Goal: Transaction & Acquisition: Obtain resource

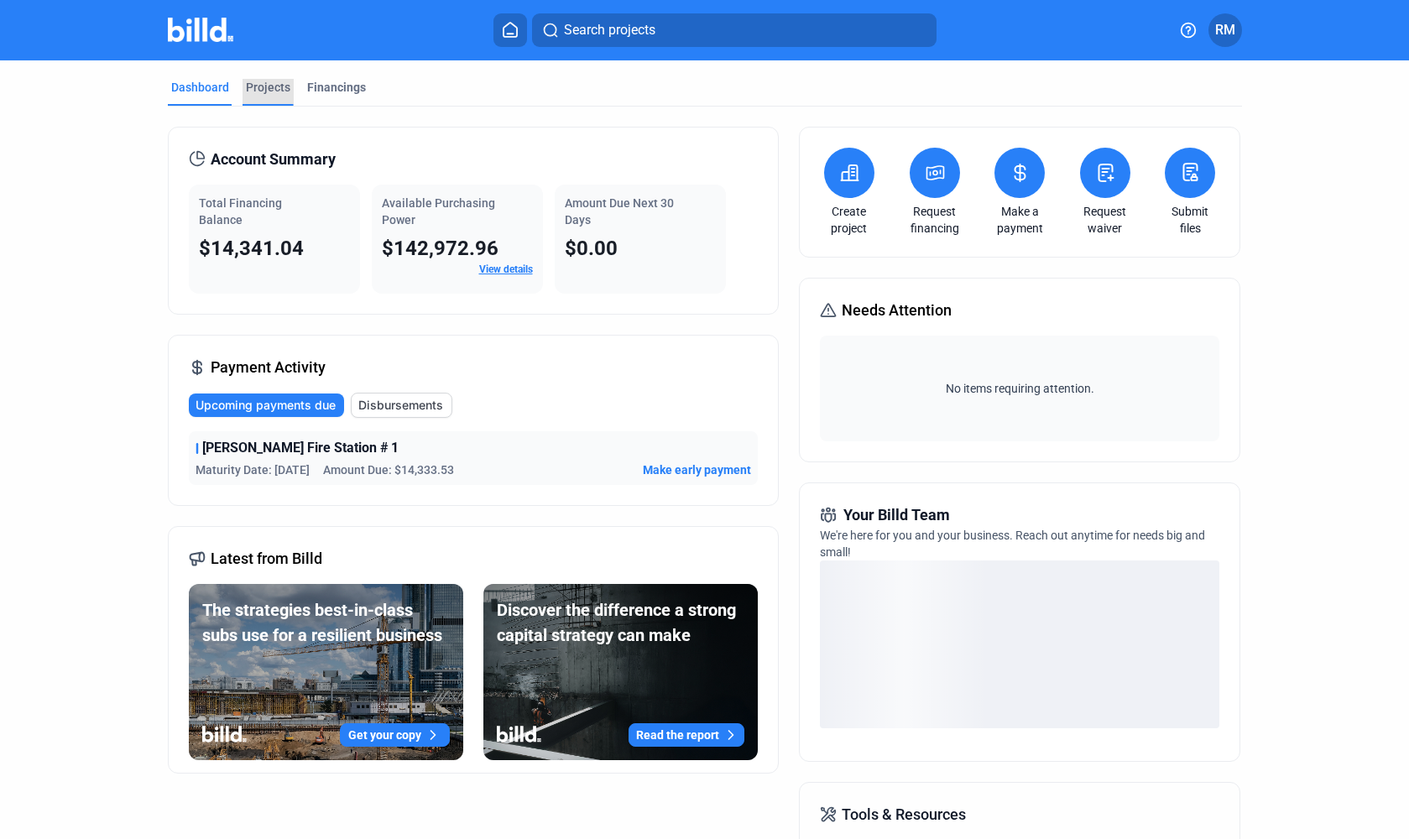
click at [274, 85] on div "Projects" at bounding box center [268, 87] width 44 height 17
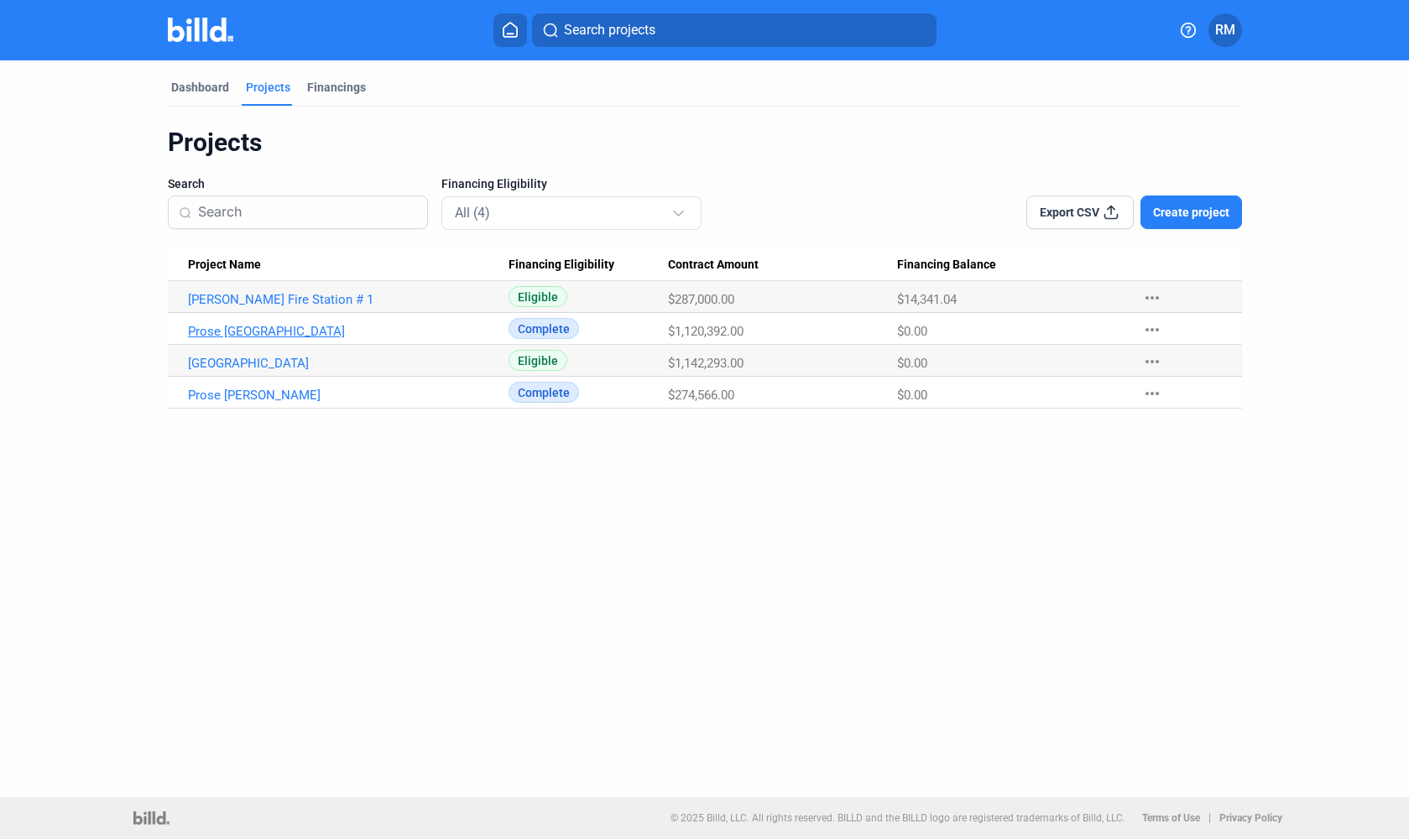
click at [270, 337] on link "Prose [GEOGRAPHIC_DATA]" at bounding box center [348, 331] width 321 height 15
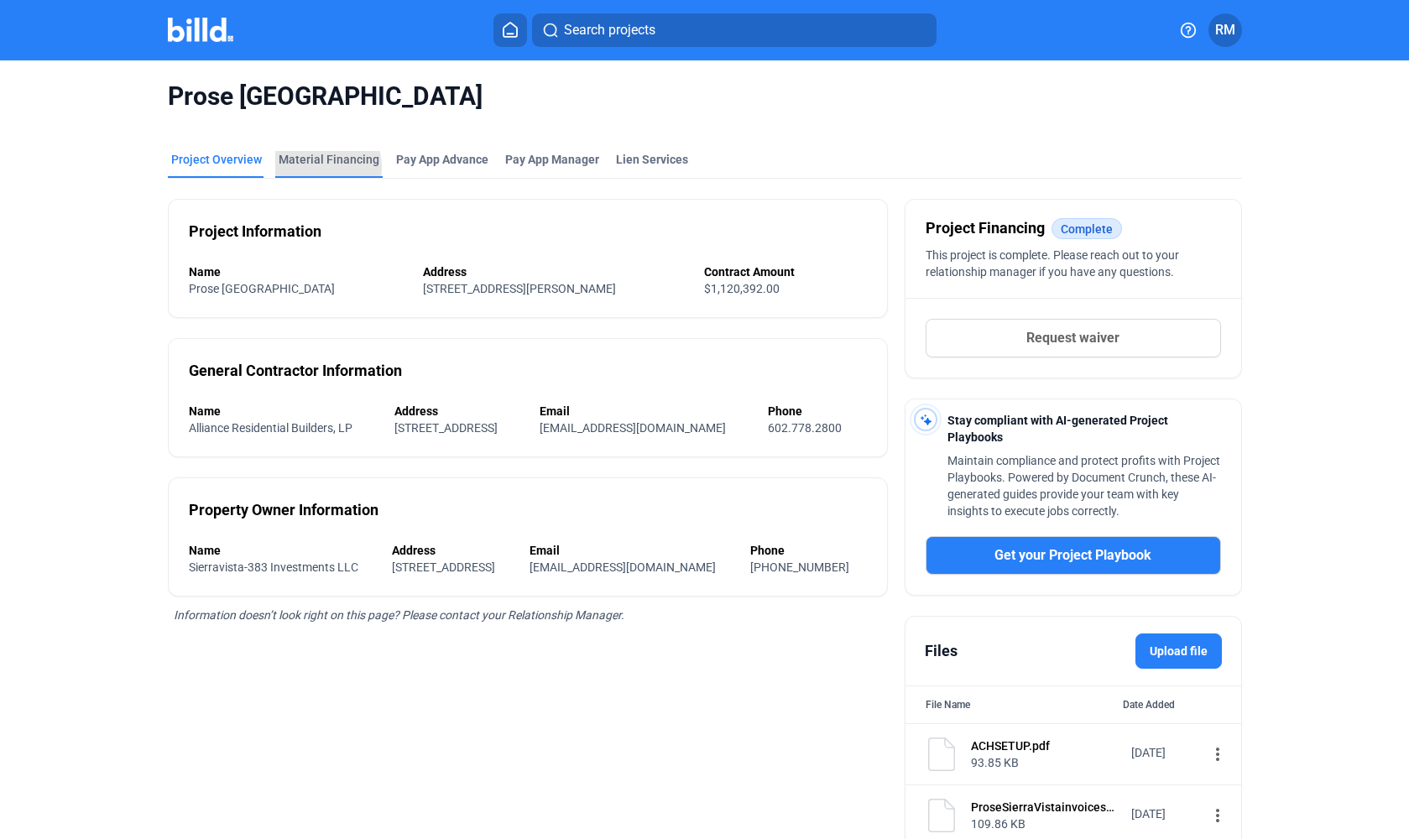
click at [295, 168] on div "Material Financing" at bounding box center [328, 164] width 107 height 27
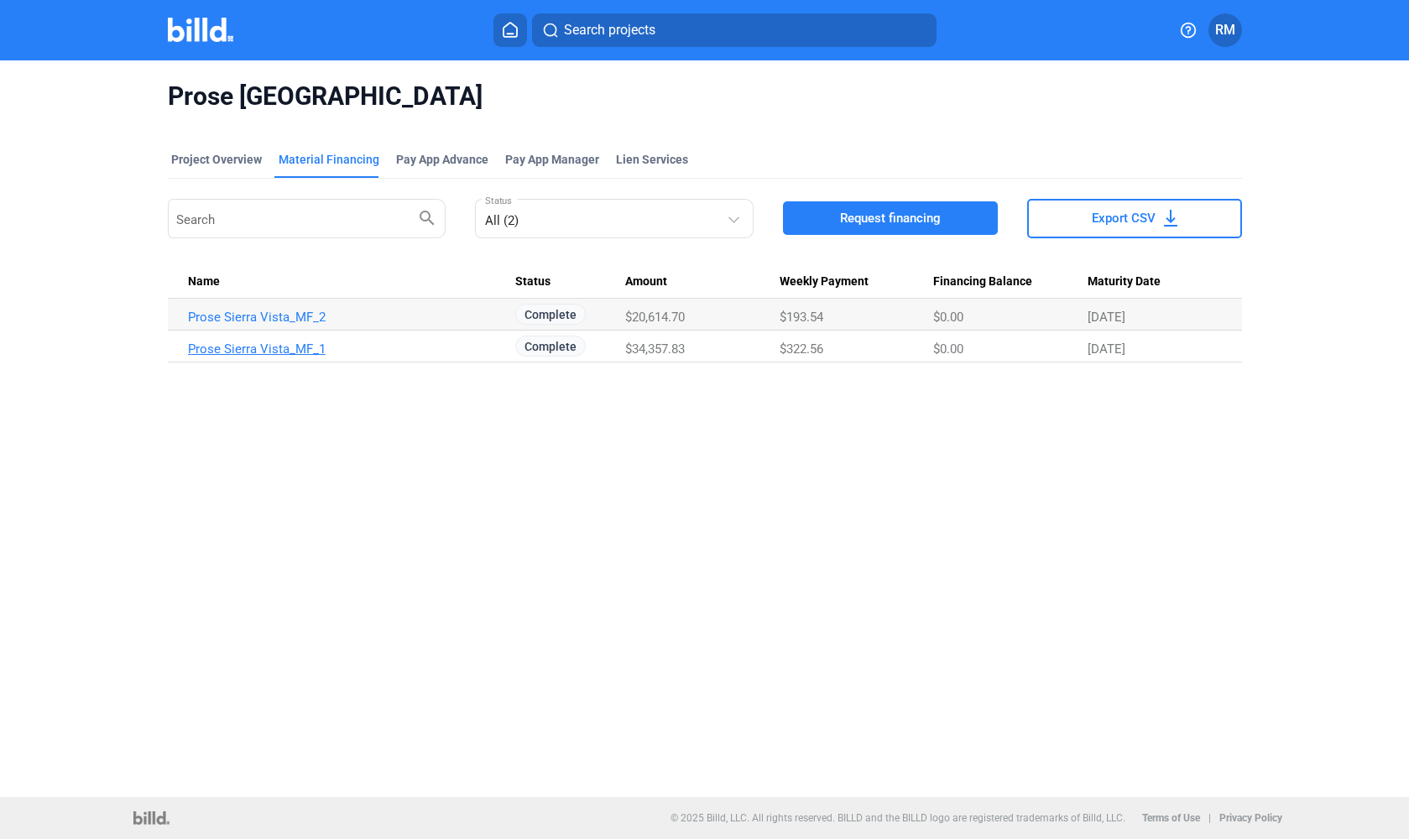
click at [266, 348] on link "Prose Sierra Vista_MF_1" at bounding box center [348, 349] width 321 height 15
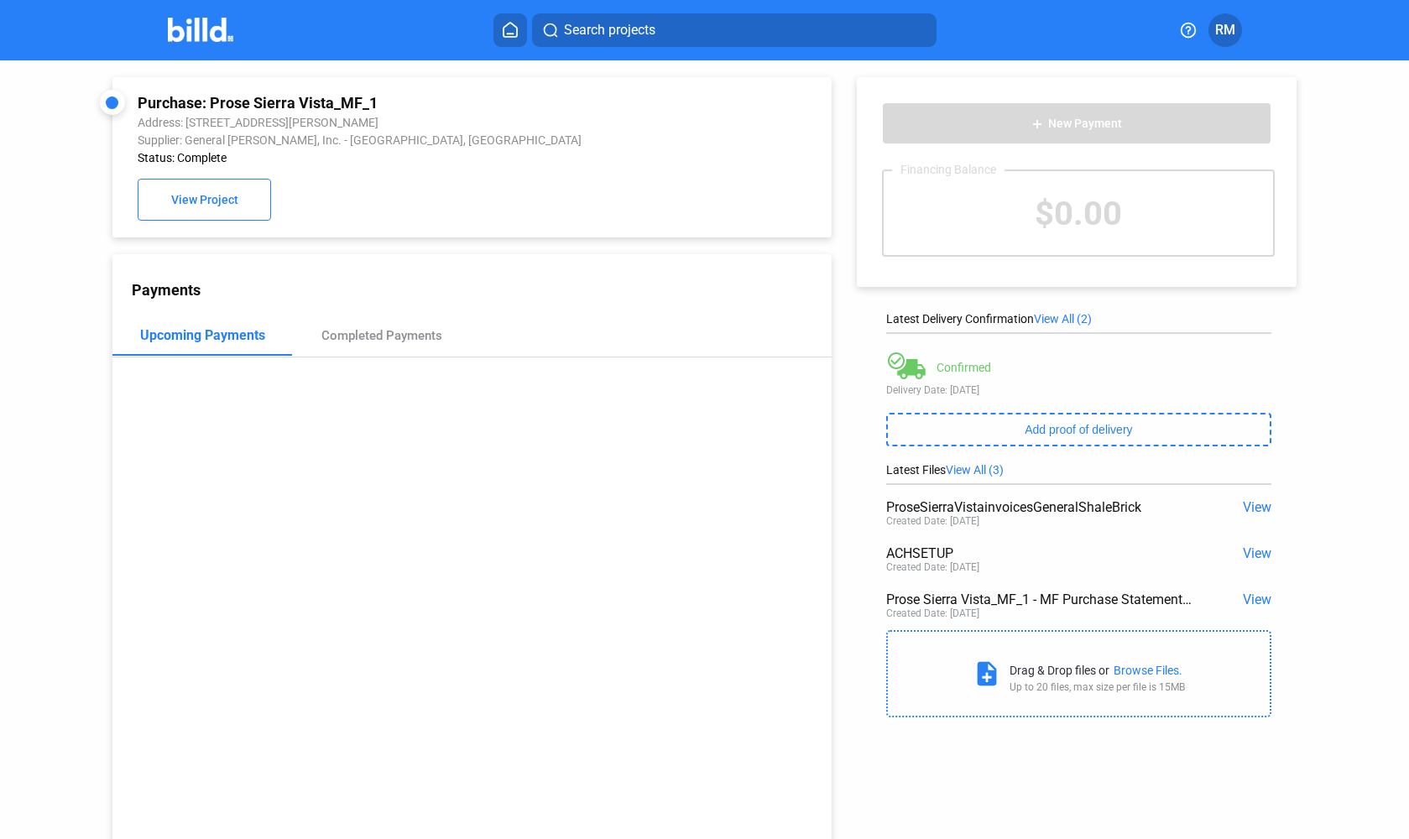
click at [1246, 504] on span "View" at bounding box center [1257, 507] width 29 height 16
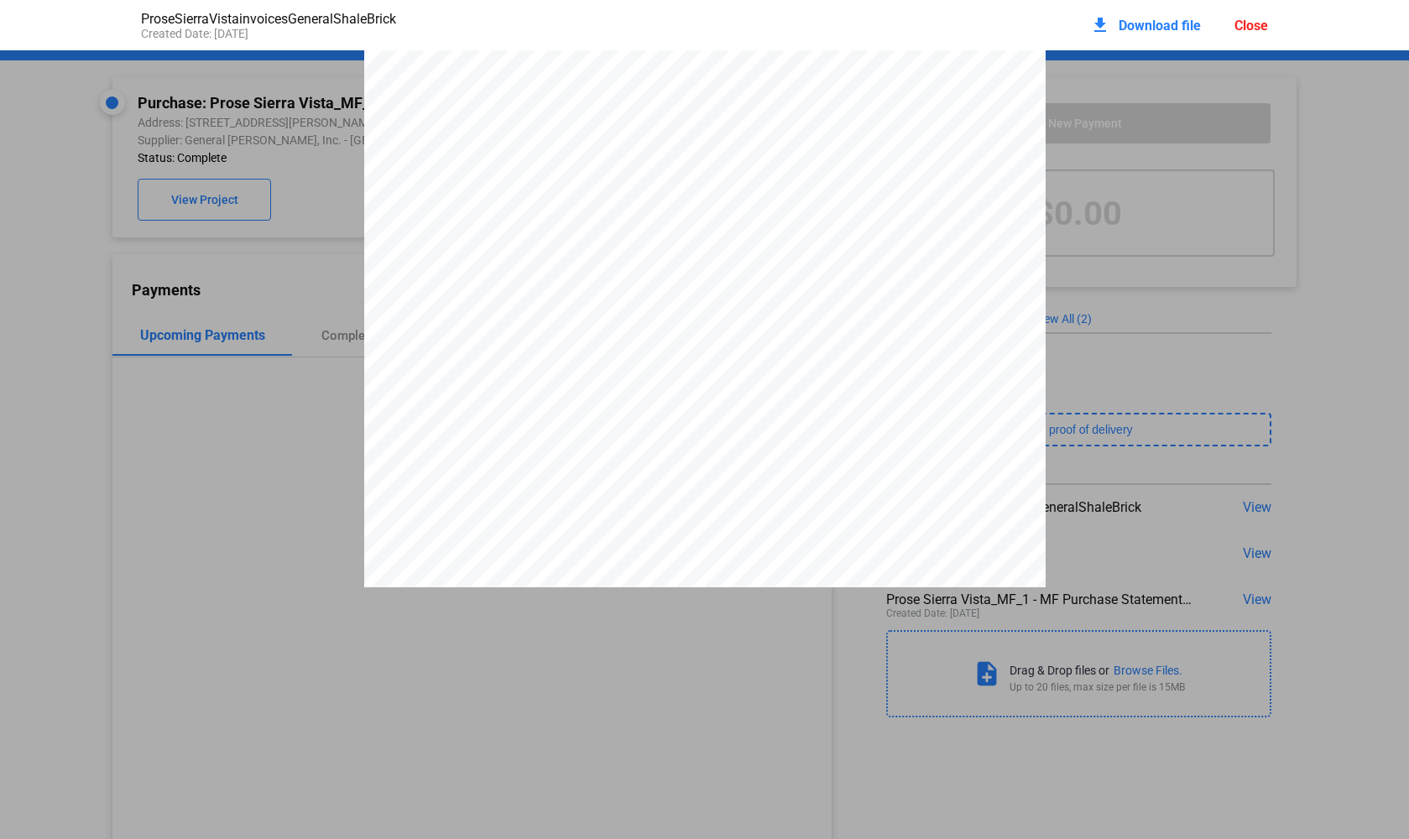
click at [794, 161] on div "_______________________________________________________________________________…" at bounding box center [705, 399] width 682 height 885
click at [794, 112] on span "184361540" at bounding box center [769, 106] width 60 height 11
drag, startPoint x: 798, startPoint y: 172, endPoint x: 741, endPoint y: 170, distance: 57.1
click at [735, 168] on div "_______________________________________________________________________________…" at bounding box center [705, 407] width 682 height 885
click at [1146, 29] on span "Download file" at bounding box center [1160, 26] width 82 height 16
